Goal: Information Seeking & Learning: Learn about a topic

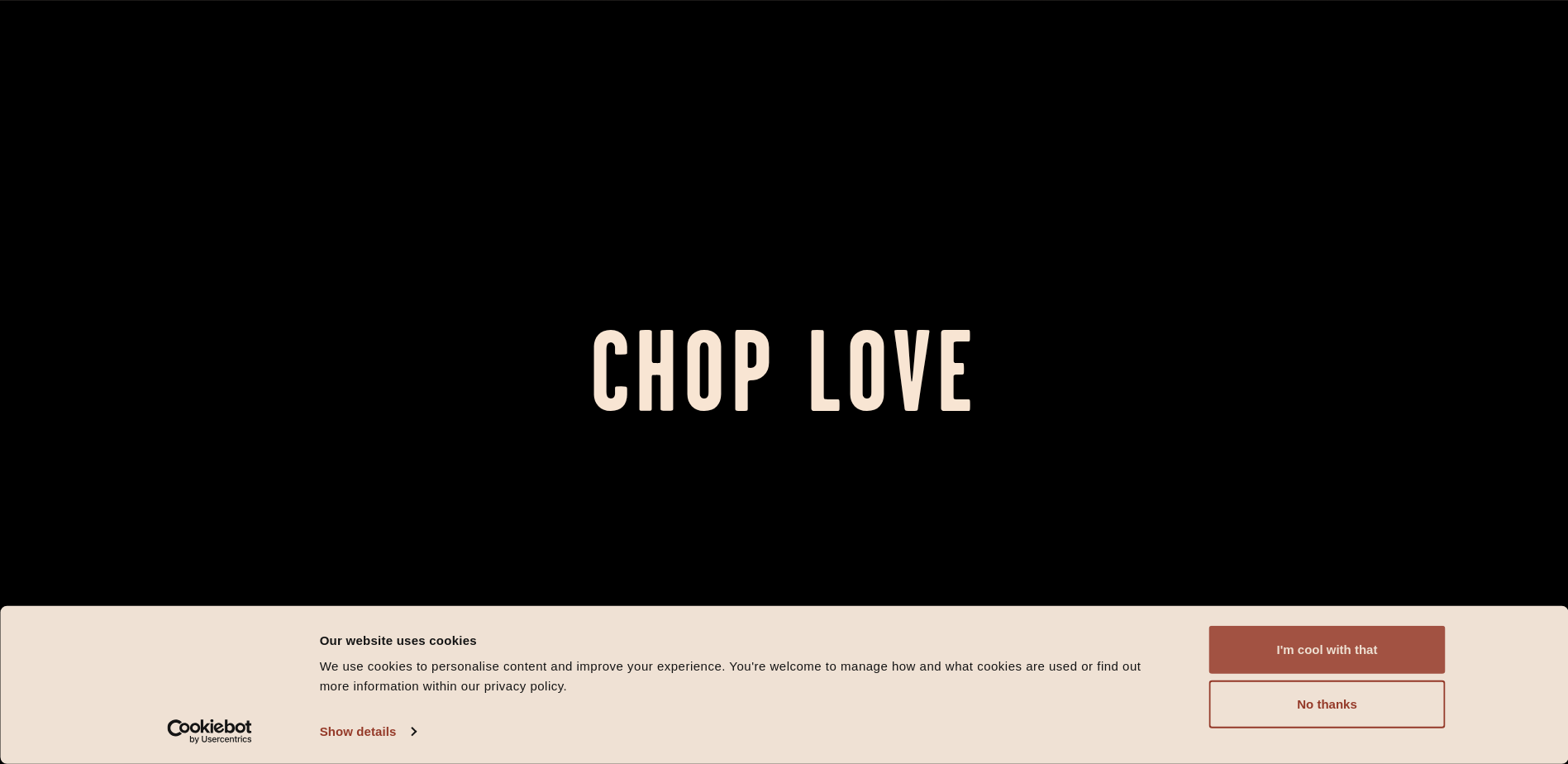
click at [1362, 647] on button "I'm cool with that" at bounding box center [1327, 650] width 237 height 48
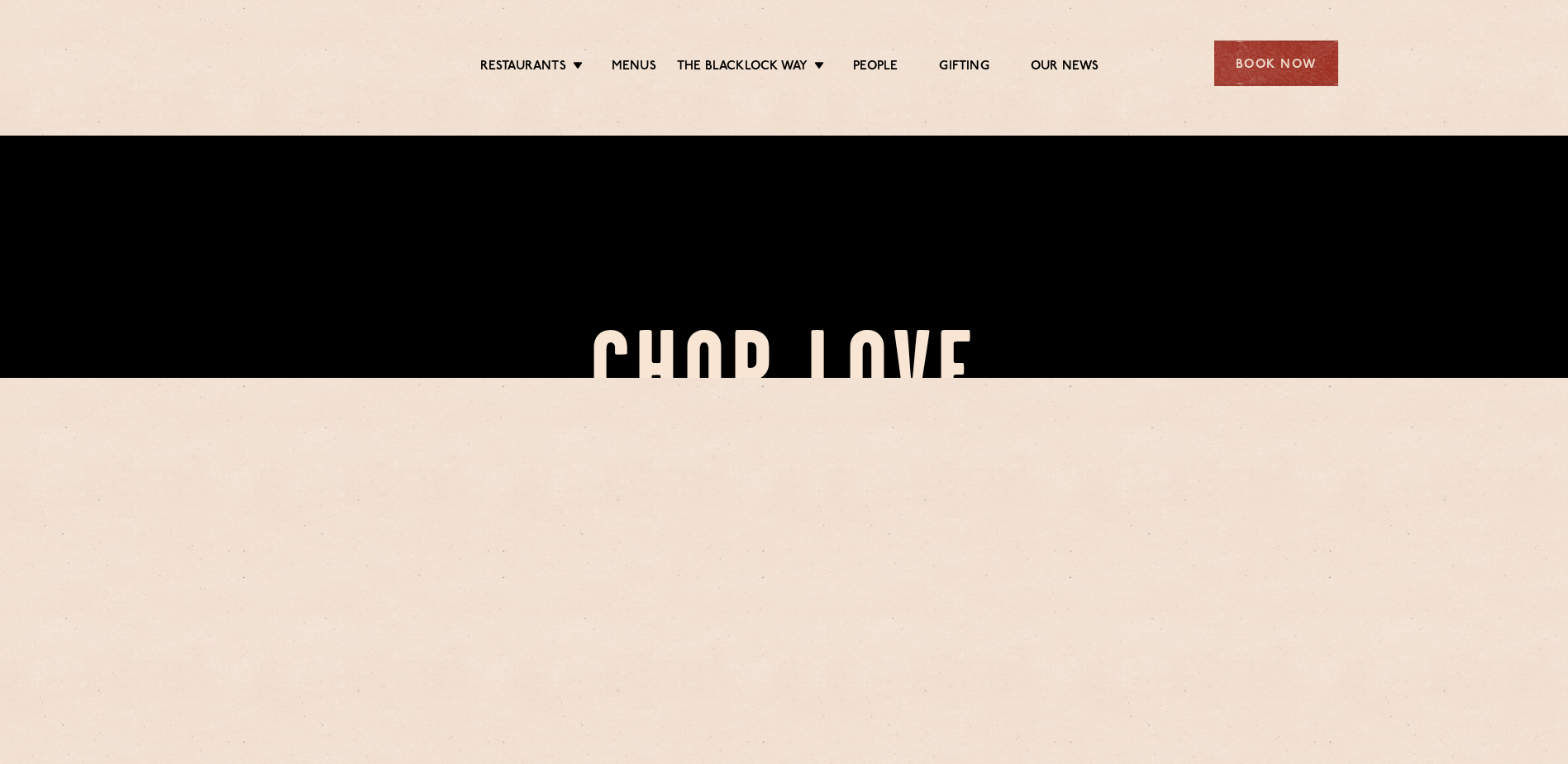
scroll to position [413, 0]
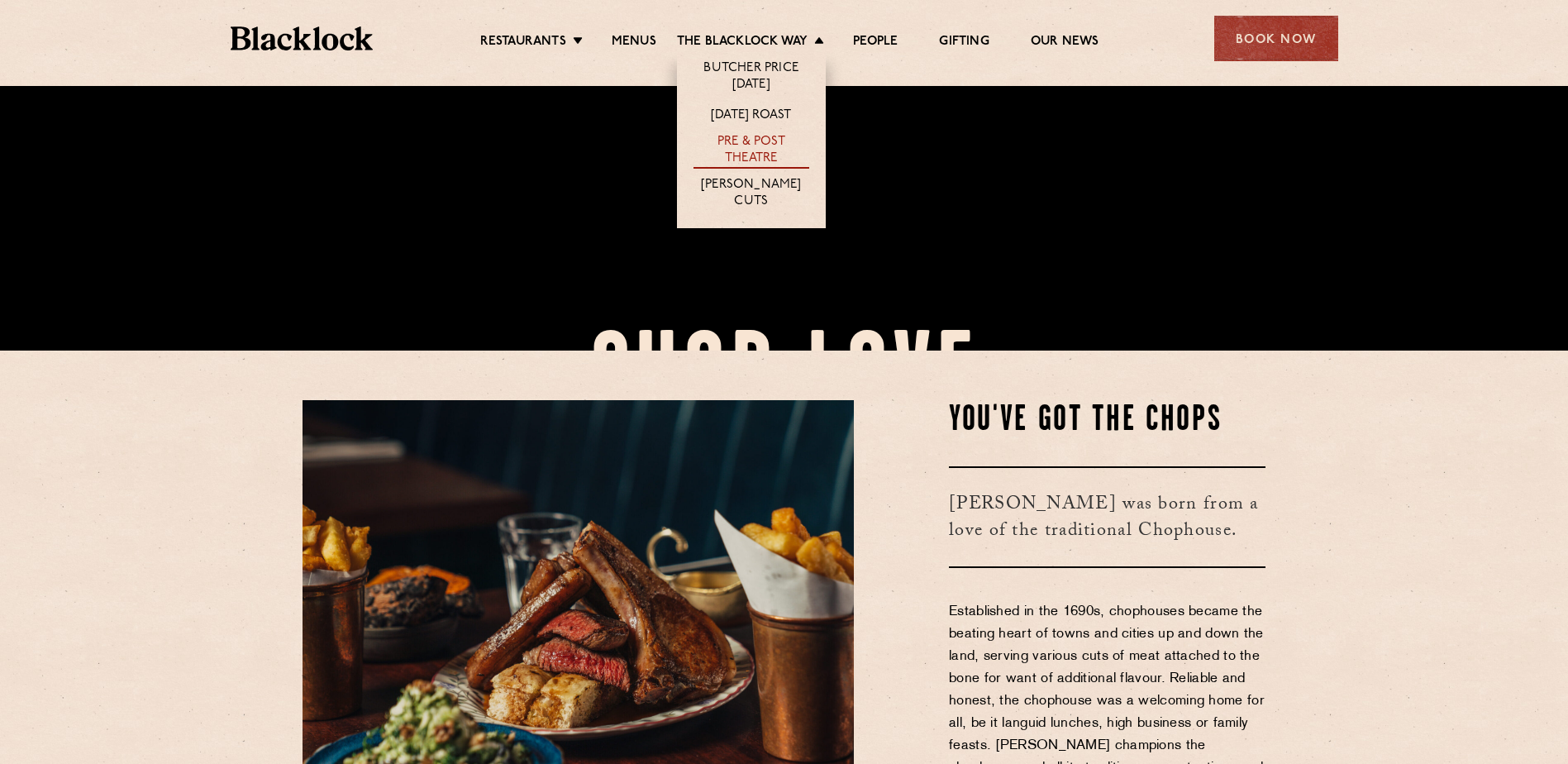
click at [745, 147] on link "Pre & Post Theatre" at bounding box center [751, 151] width 116 height 35
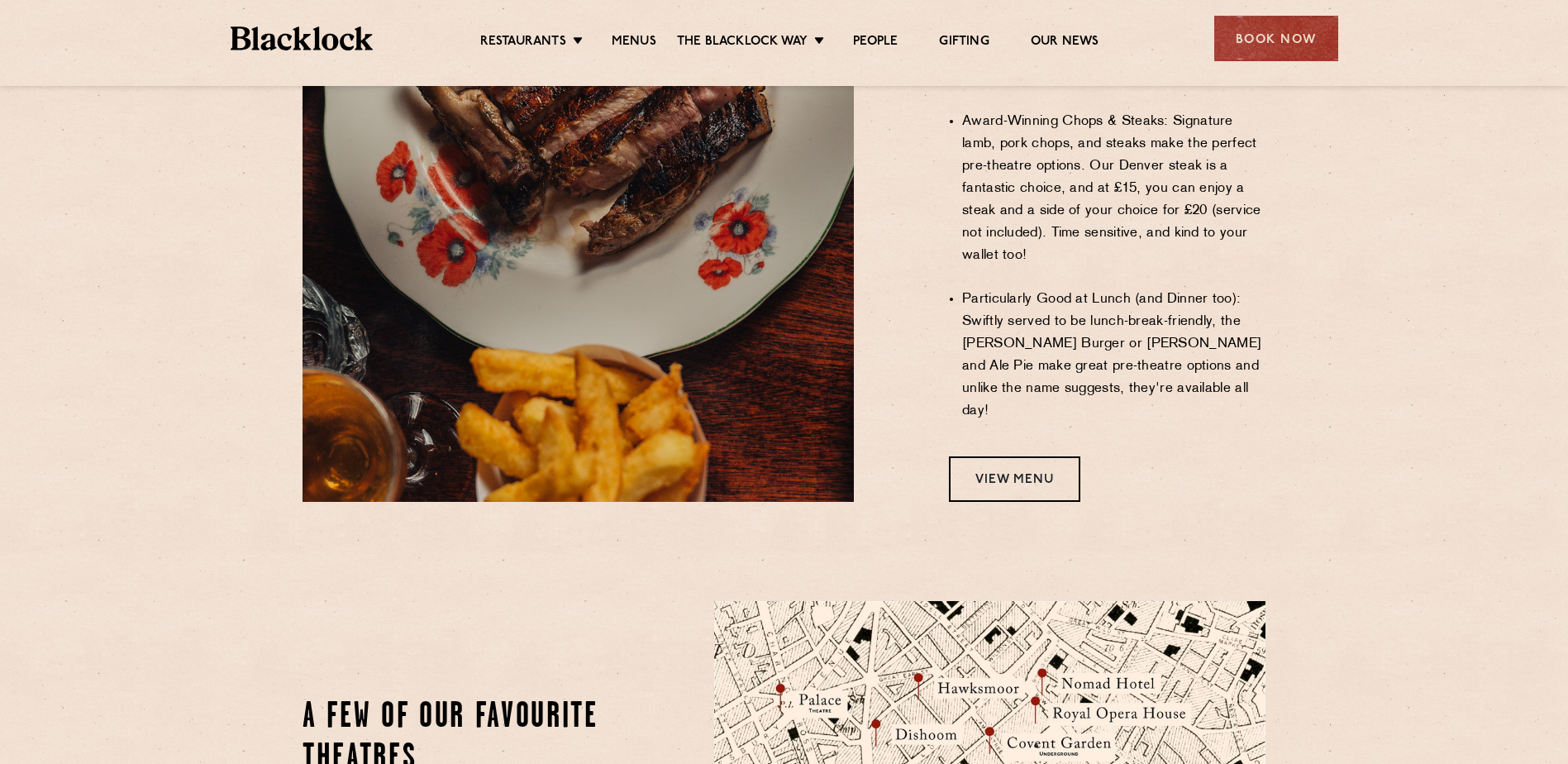
scroll to position [1322, 0]
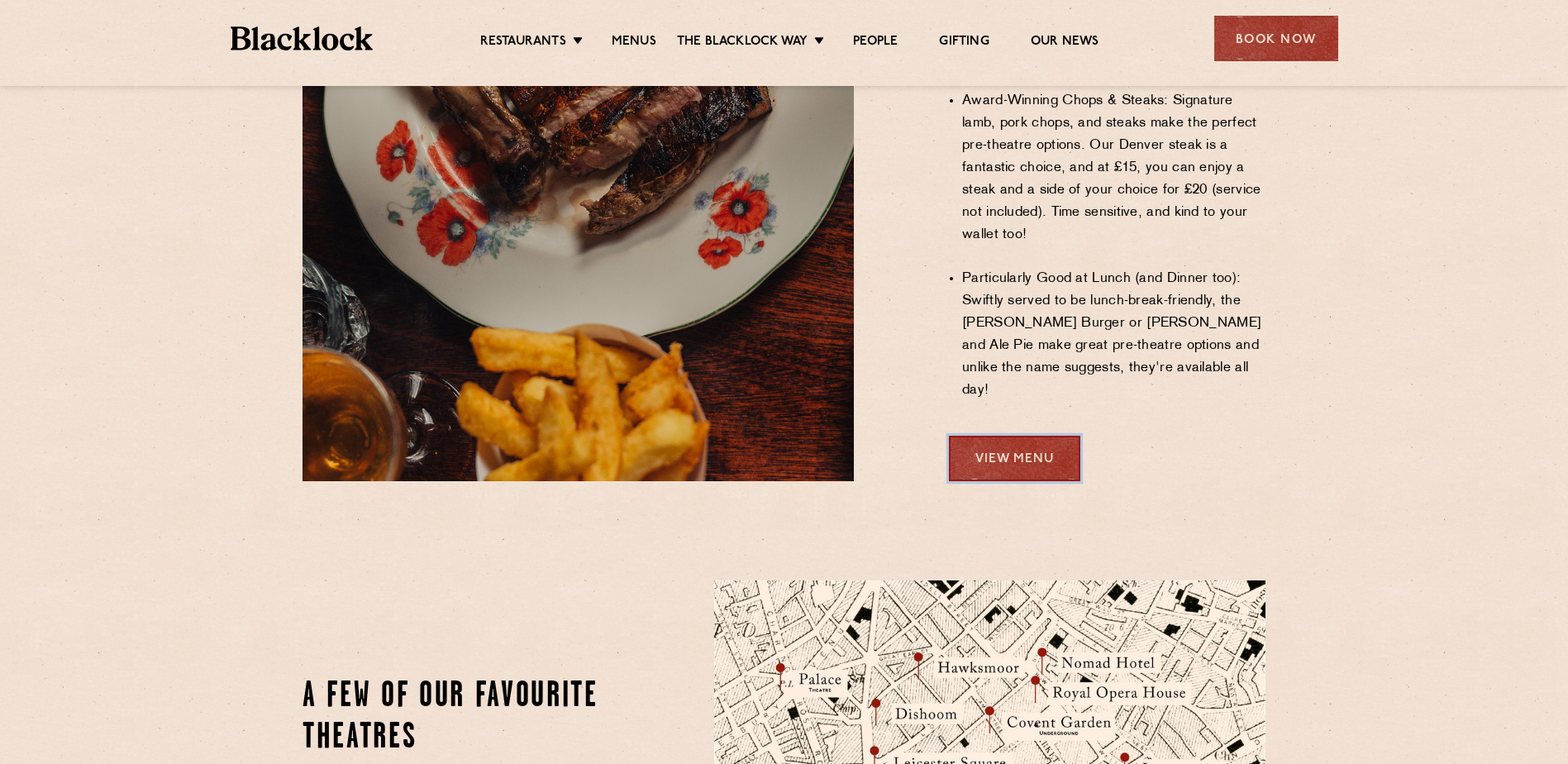
click at [1016, 435] on link "View Menu" at bounding box center [1015, 457] width 131 height 45
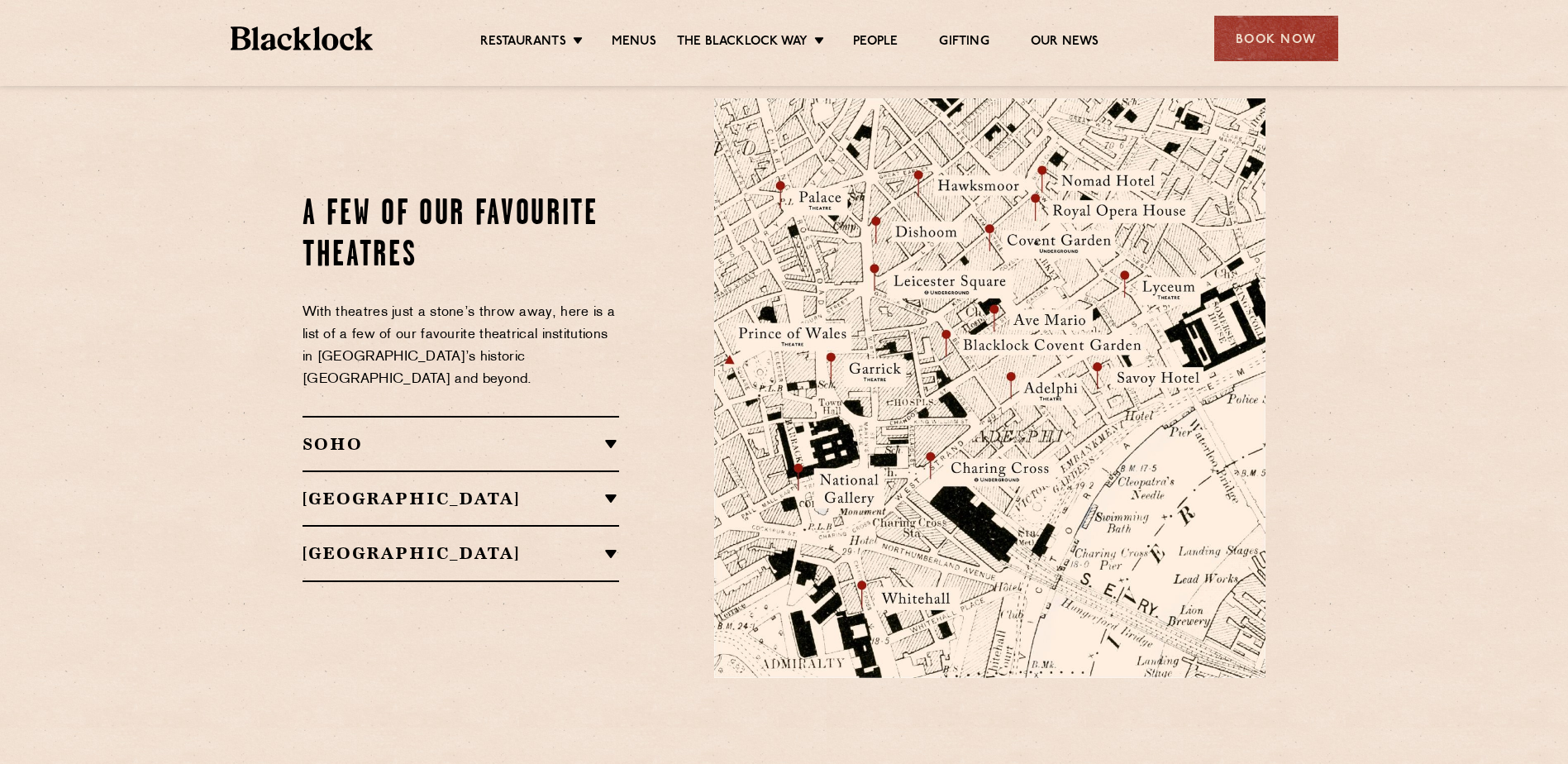
scroll to position [1984, 0]
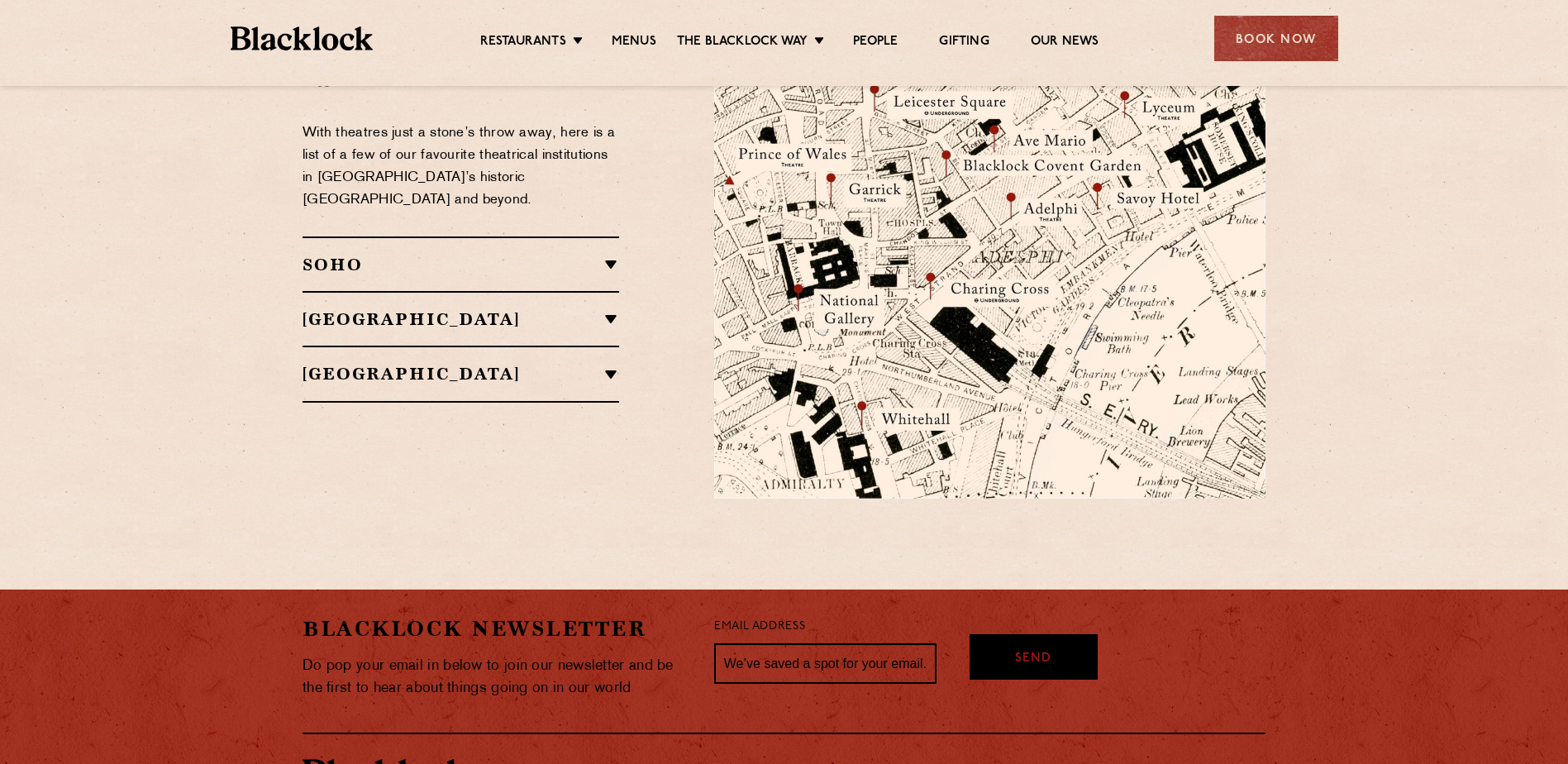
click at [606, 254] on h2 "SOHO" at bounding box center [460, 264] width 316 height 19
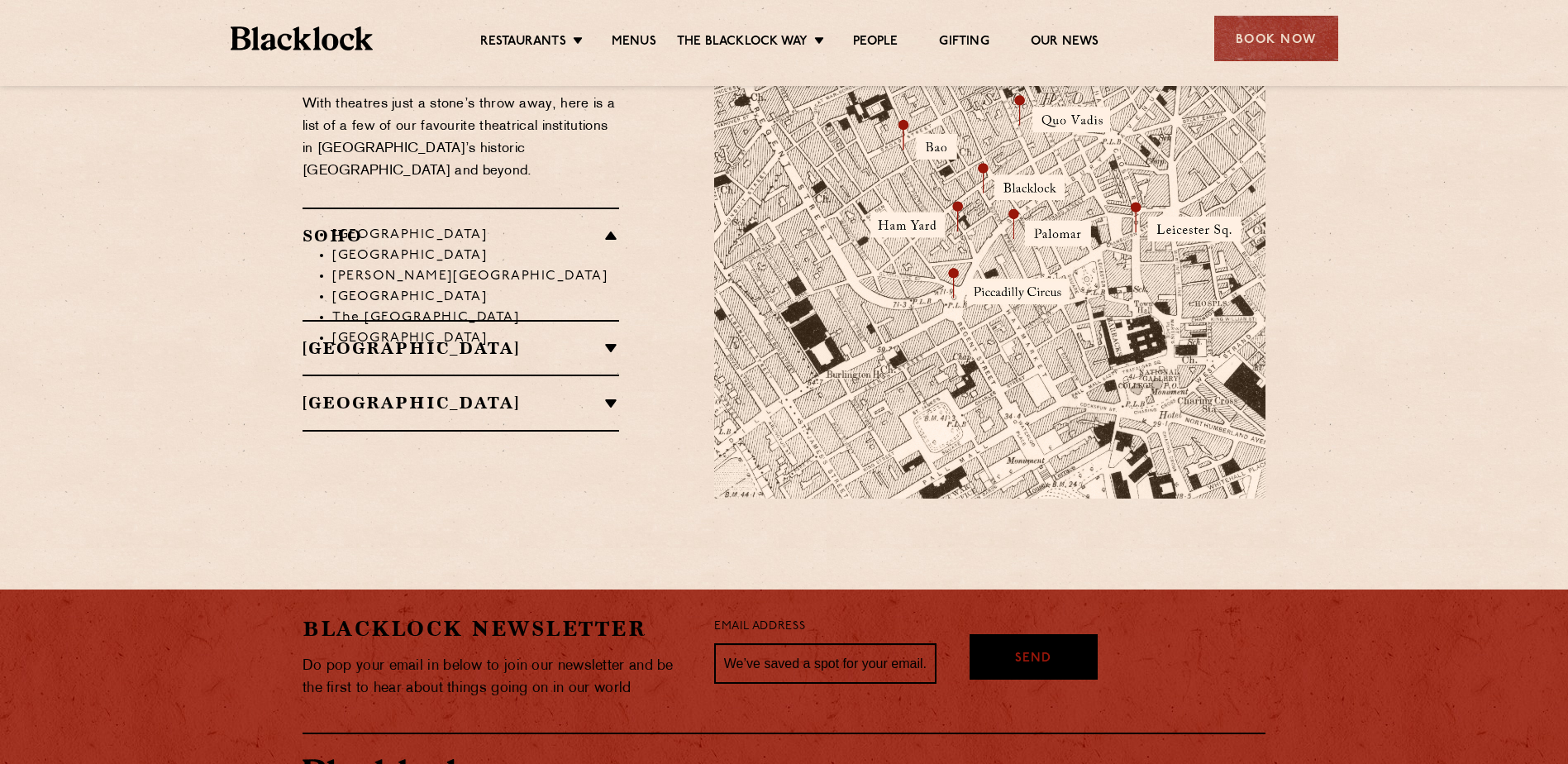
click at [607, 225] on li "Soho Place Theatre" at bounding box center [476, 235] width 287 height 20
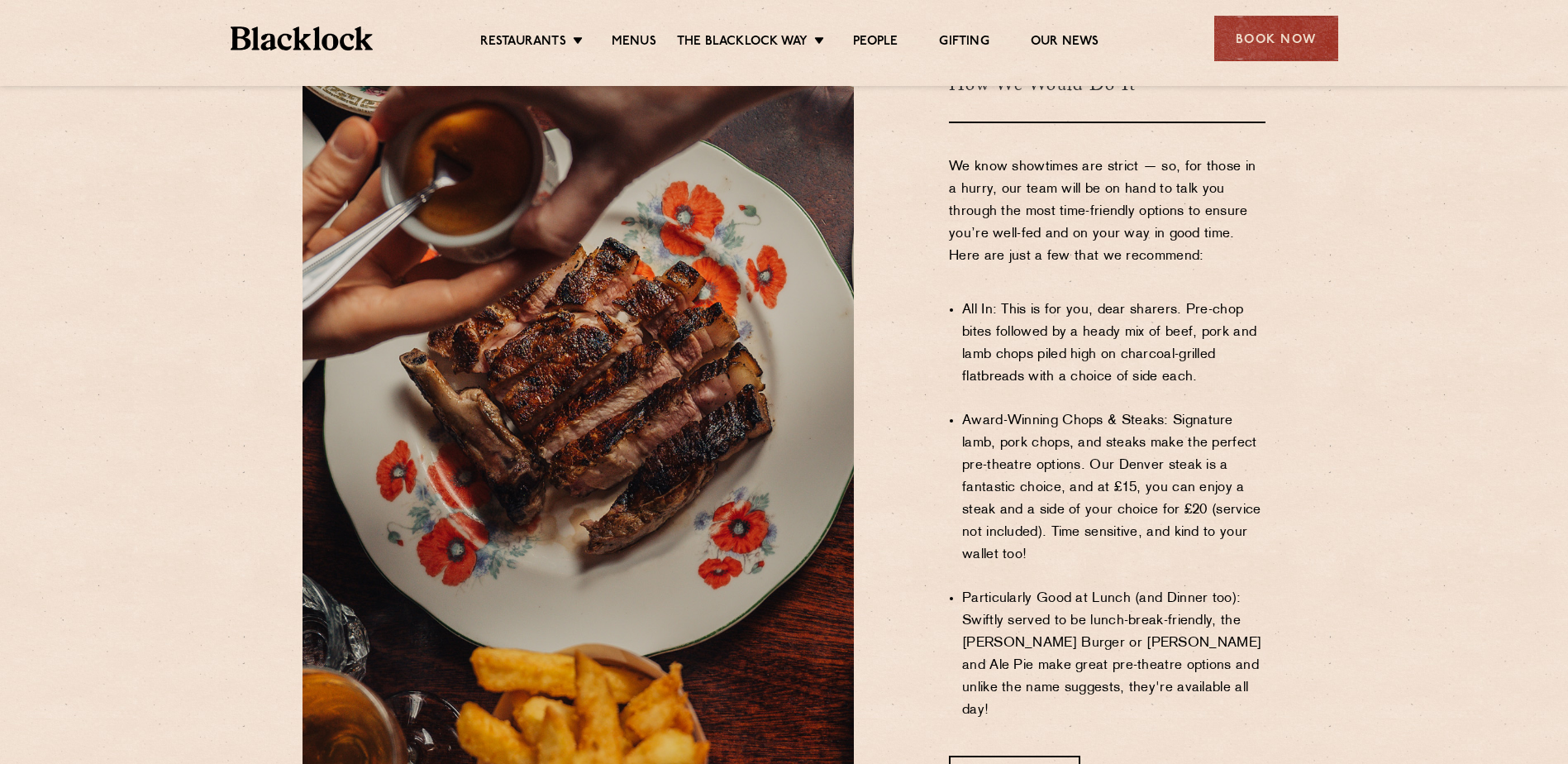
scroll to position [992, 0]
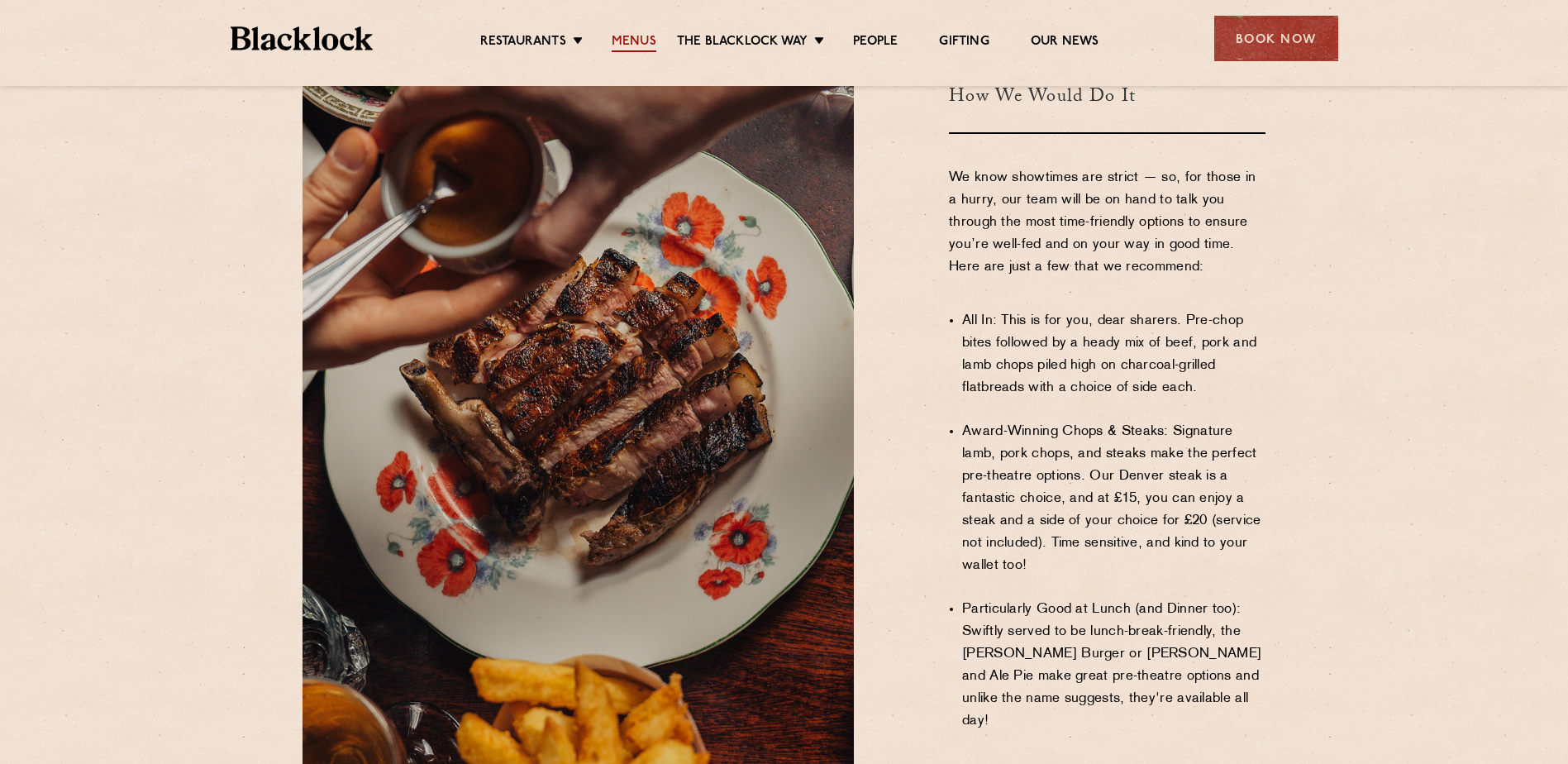
click at [638, 41] on link "Menus" at bounding box center [634, 43] width 44 height 19
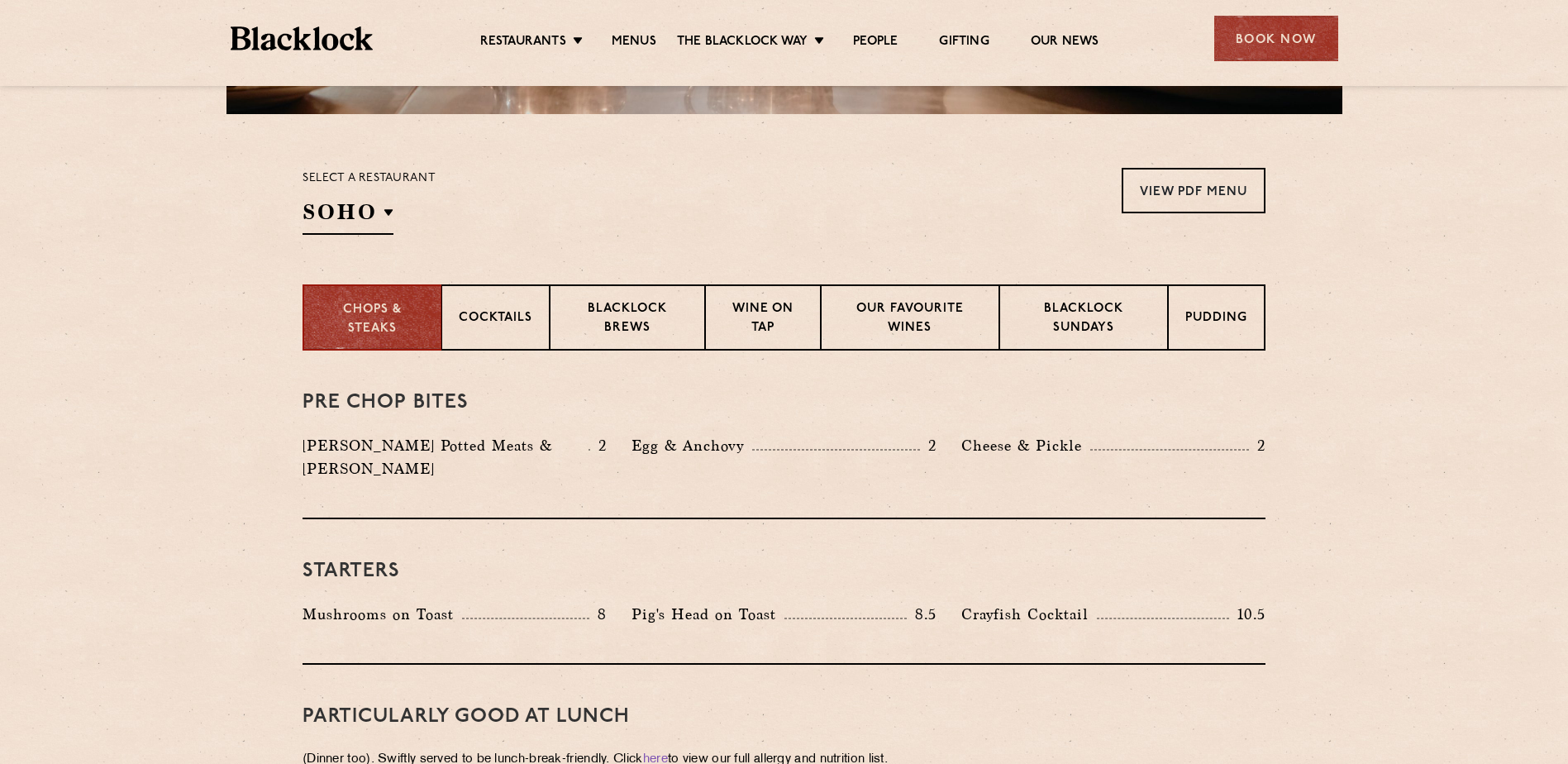
scroll to position [496, 0]
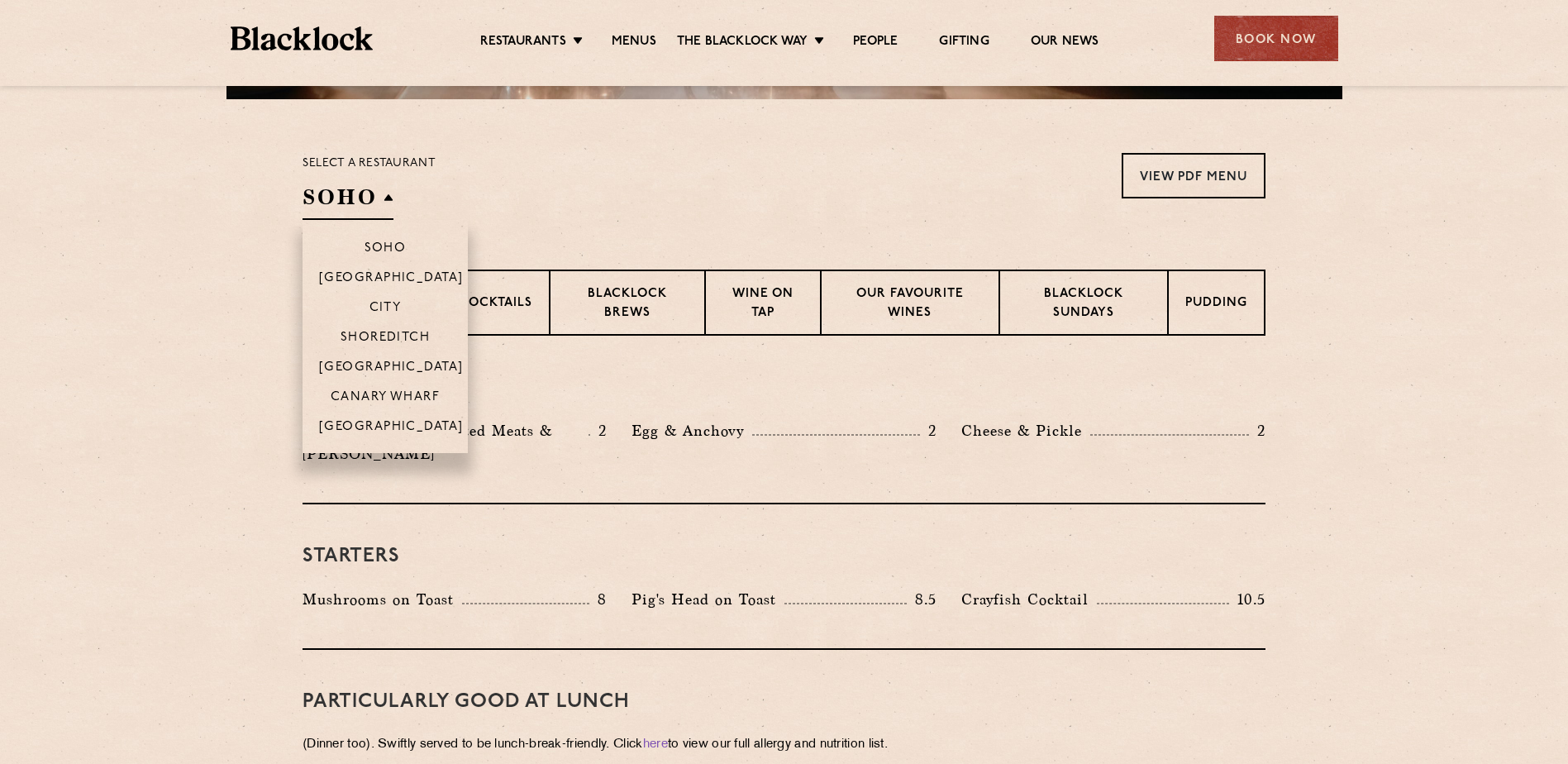
click at [379, 199] on h2 "SOHO" at bounding box center [347, 201] width 91 height 37
click at [386, 363] on p "[GEOGRAPHIC_DATA]" at bounding box center [391, 369] width 144 height 17
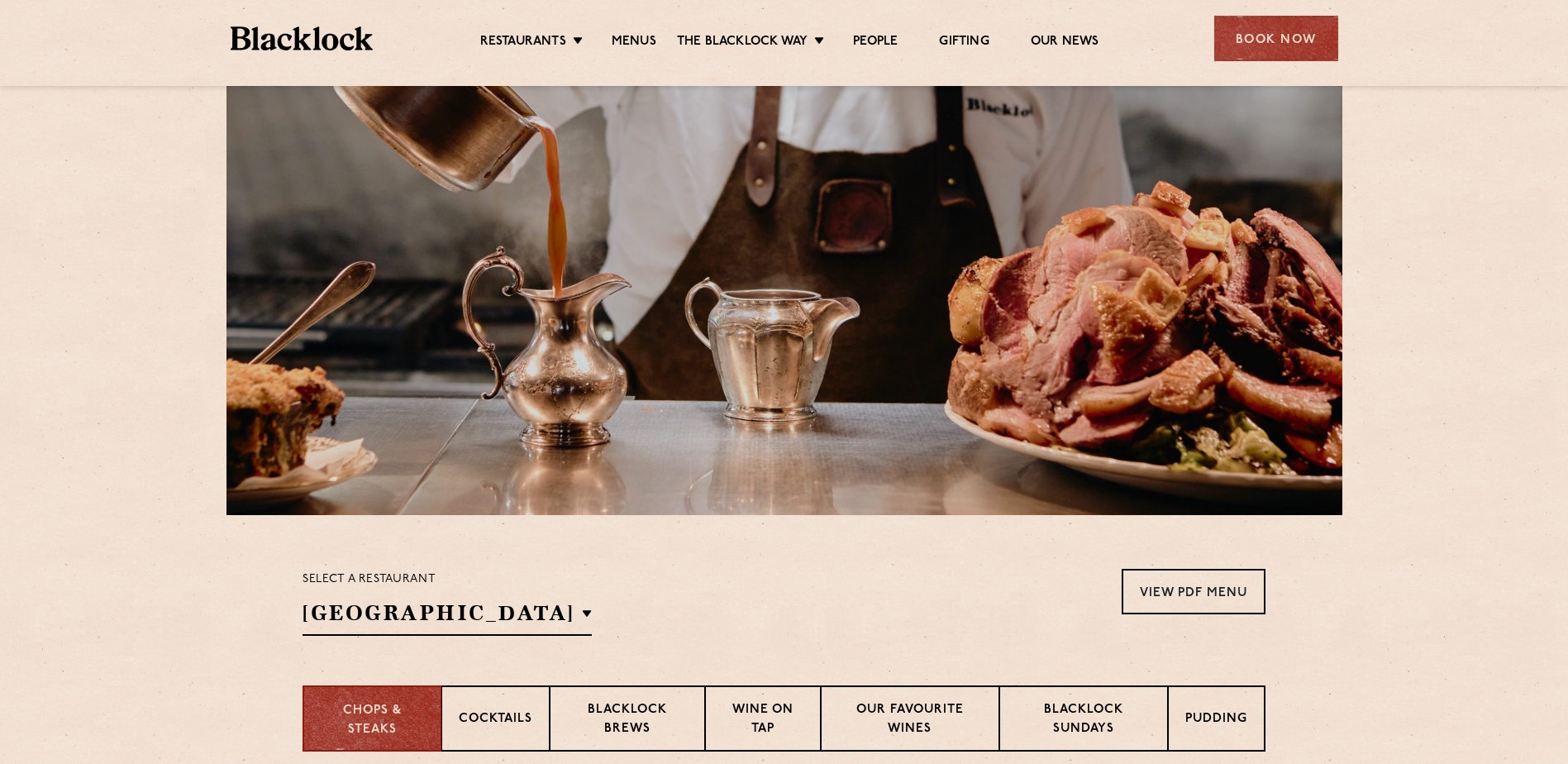
scroll to position [0, 0]
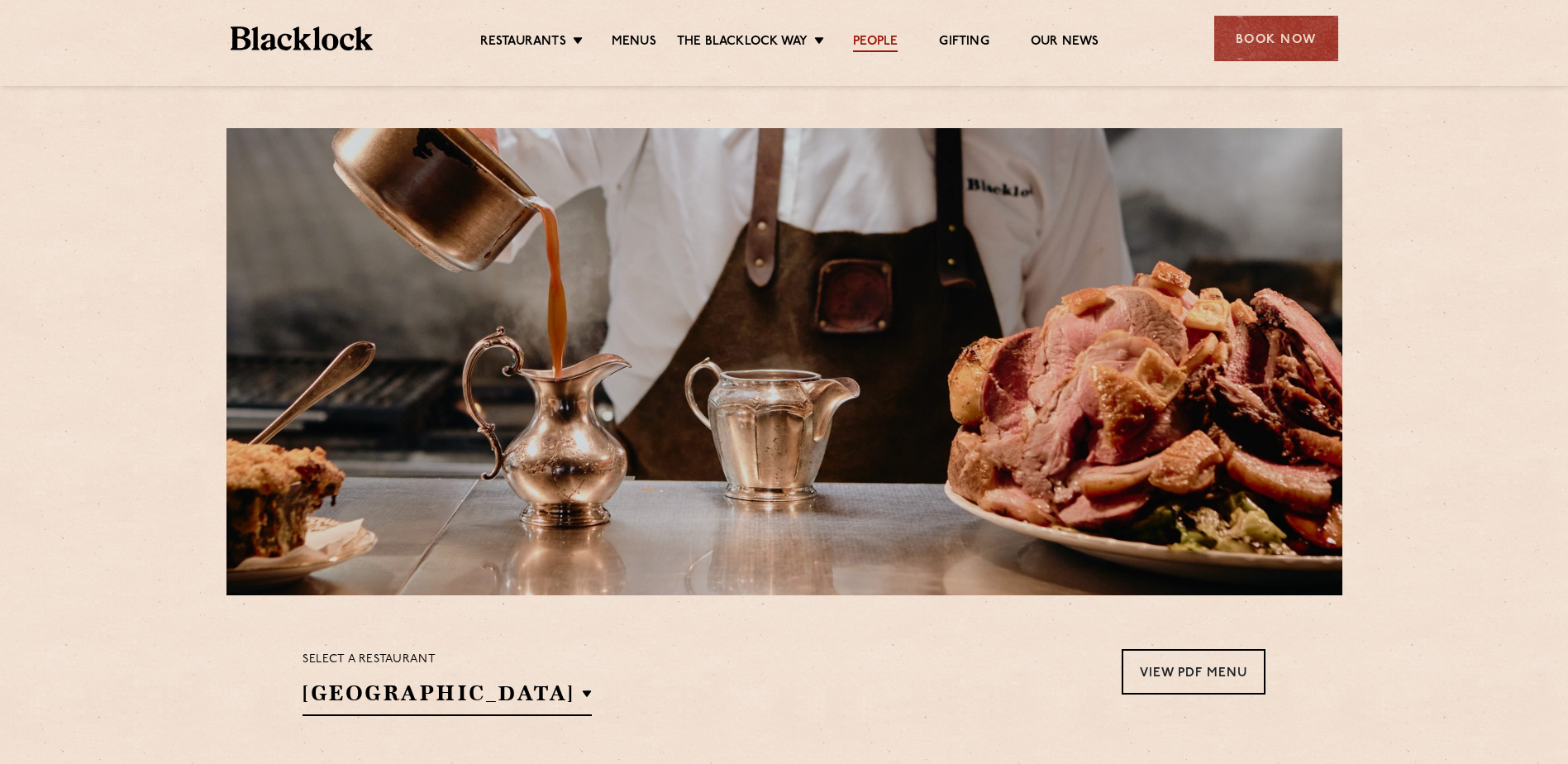
click at [890, 43] on link "People" at bounding box center [875, 43] width 44 height 19
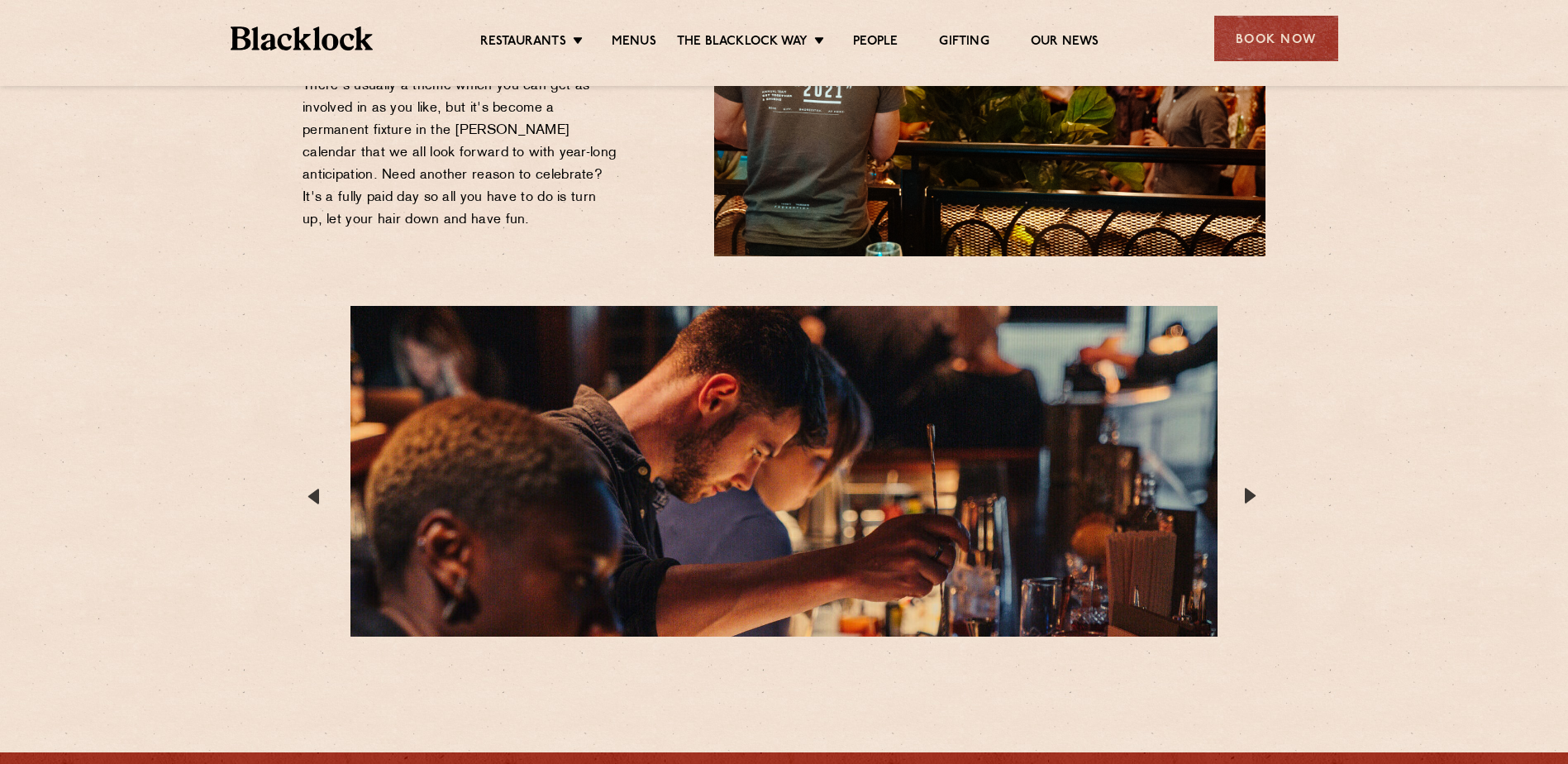
scroll to position [2645, 0]
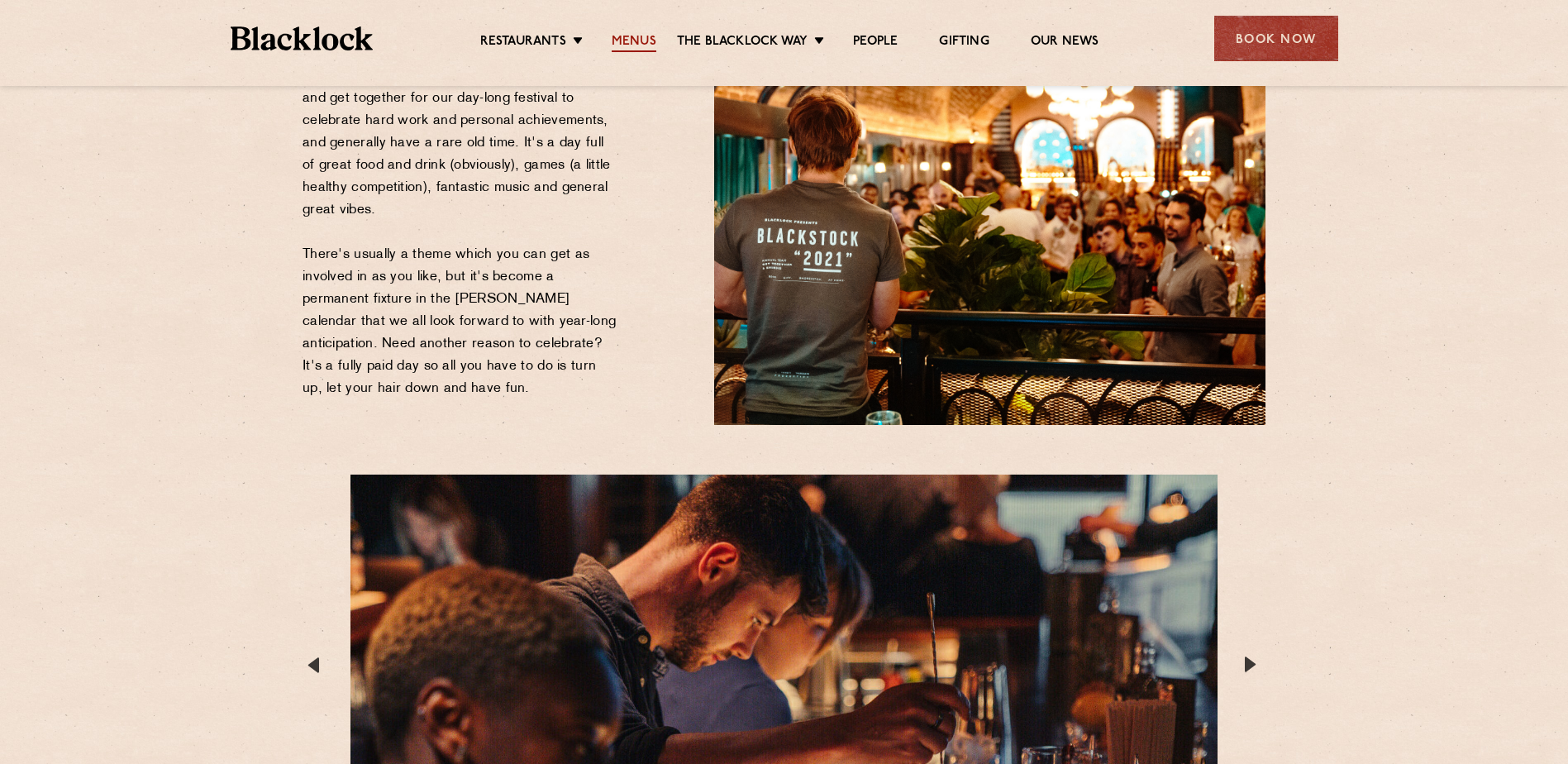
click at [628, 38] on link "Menus" at bounding box center [634, 43] width 44 height 19
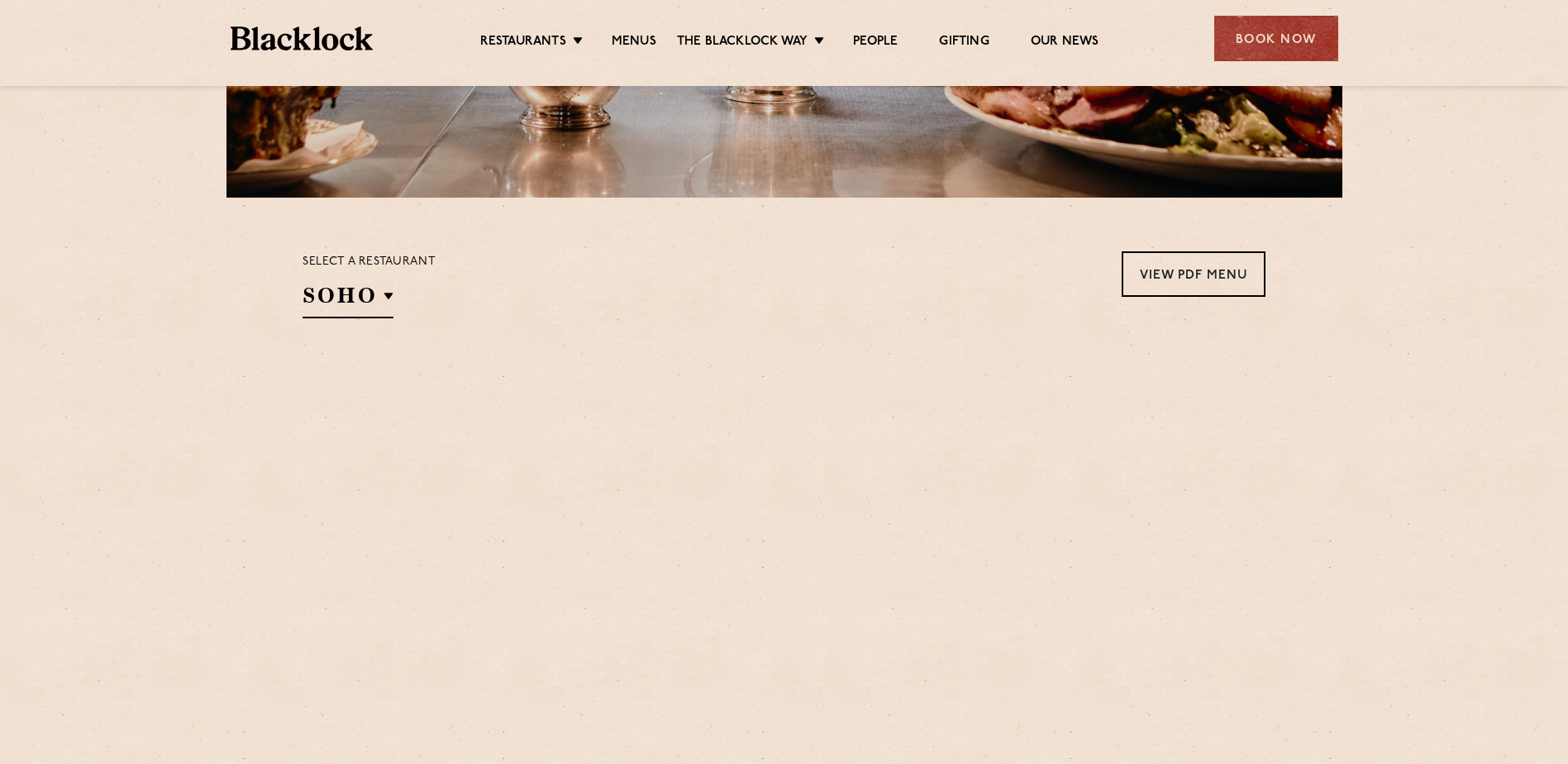
scroll to position [496, 0]
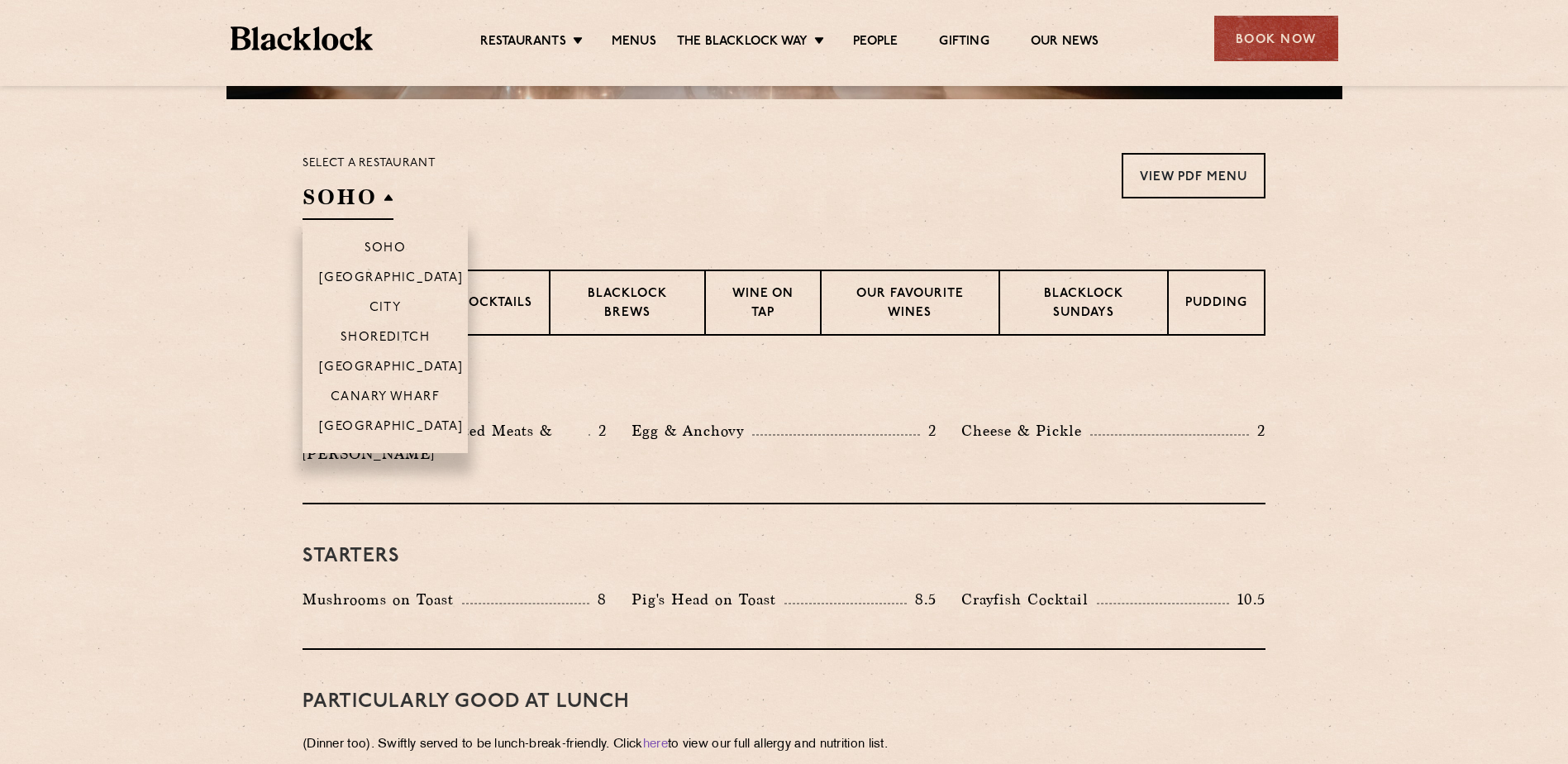
click at [365, 211] on h2 "SOHO" at bounding box center [347, 201] width 91 height 37
click at [421, 362] on p "[GEOGRAPHIC_DATA]" at bounding box center [391, 369] width 144 height 17
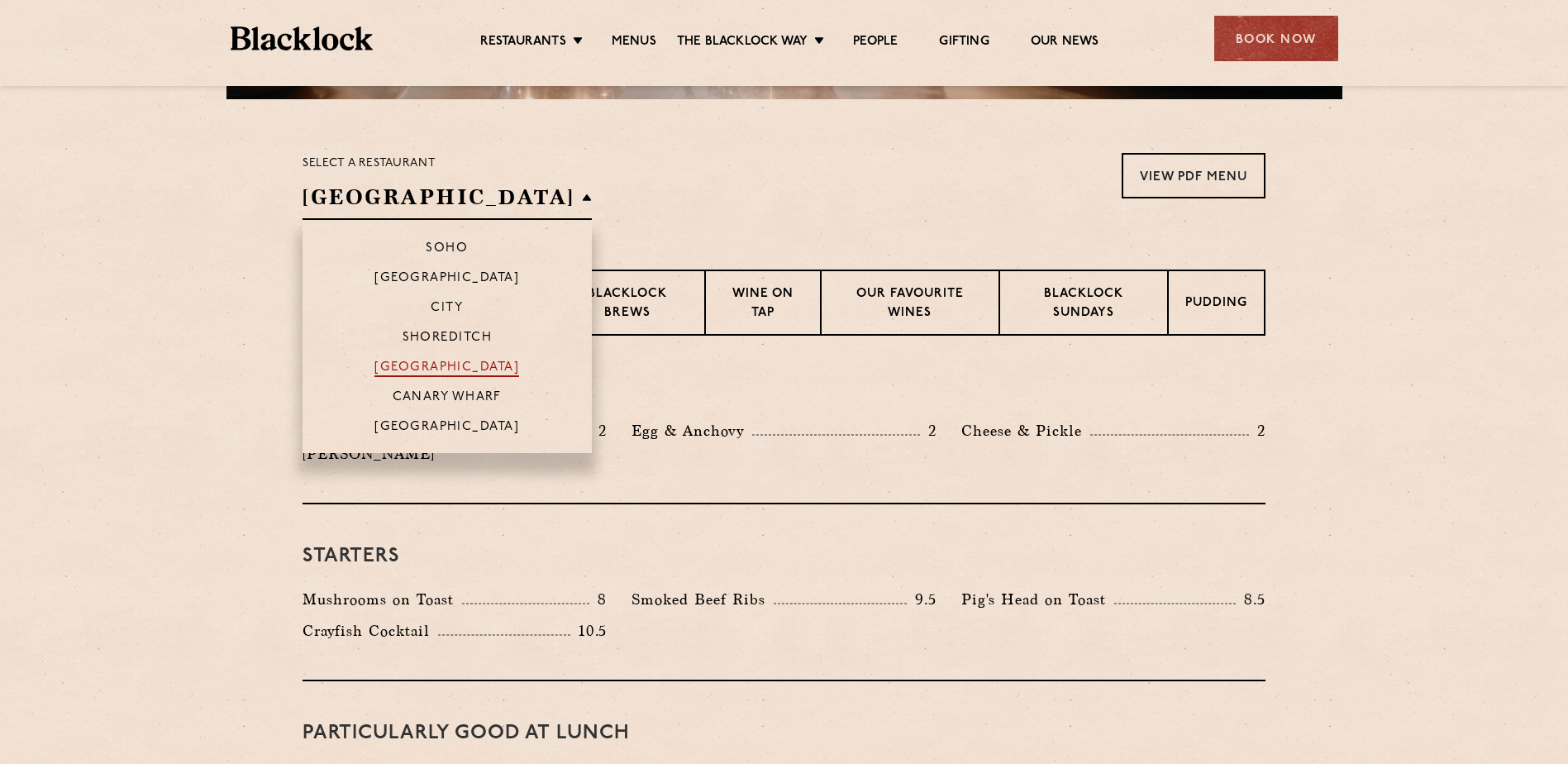
click at [433, 368] on p "[GEOGRAPHIC_DATA]" at bounding box center [446, 369] width 144 height 17
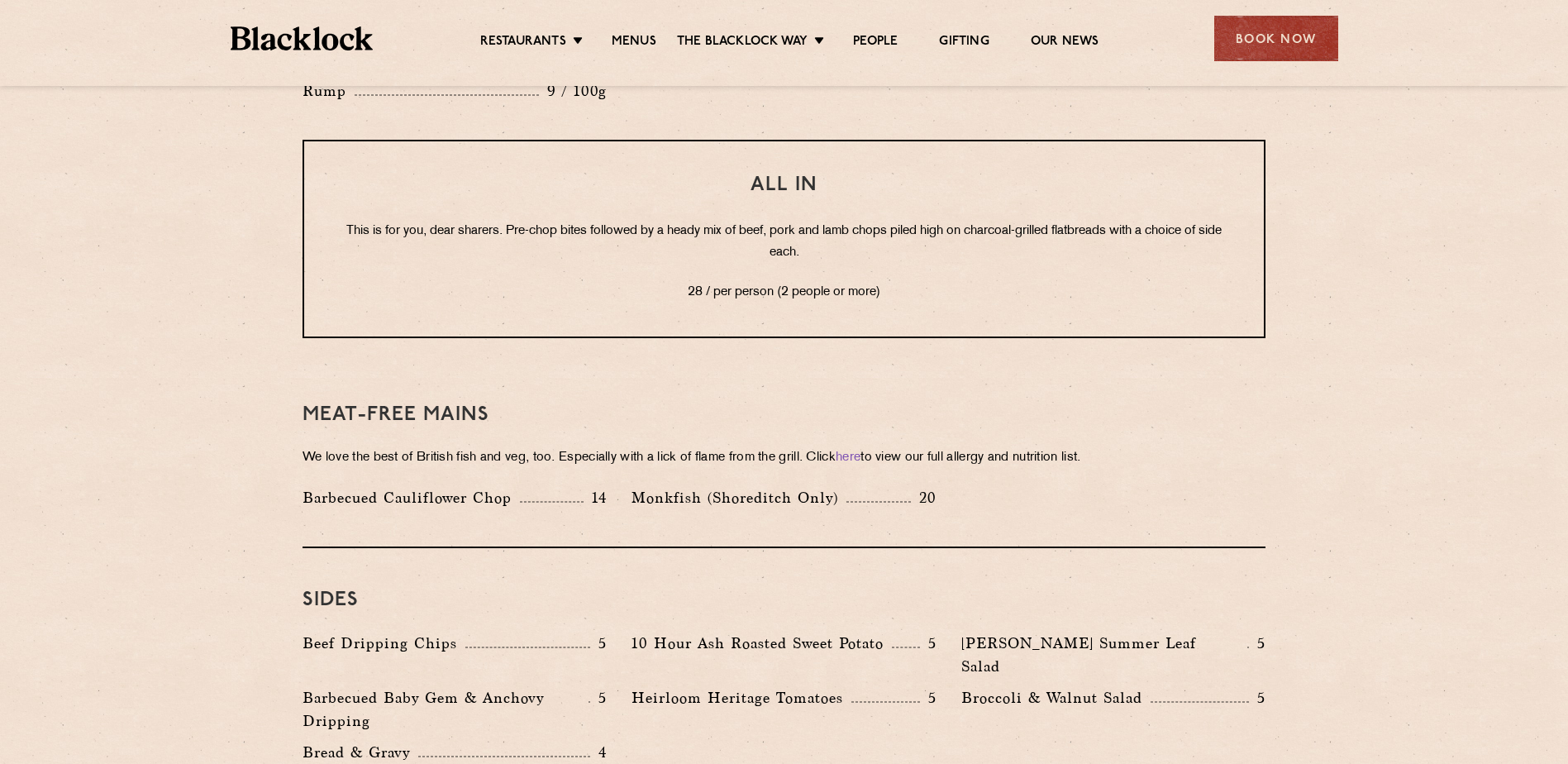
scroll to position [2149, 0]
